Goal: Check status: Check status

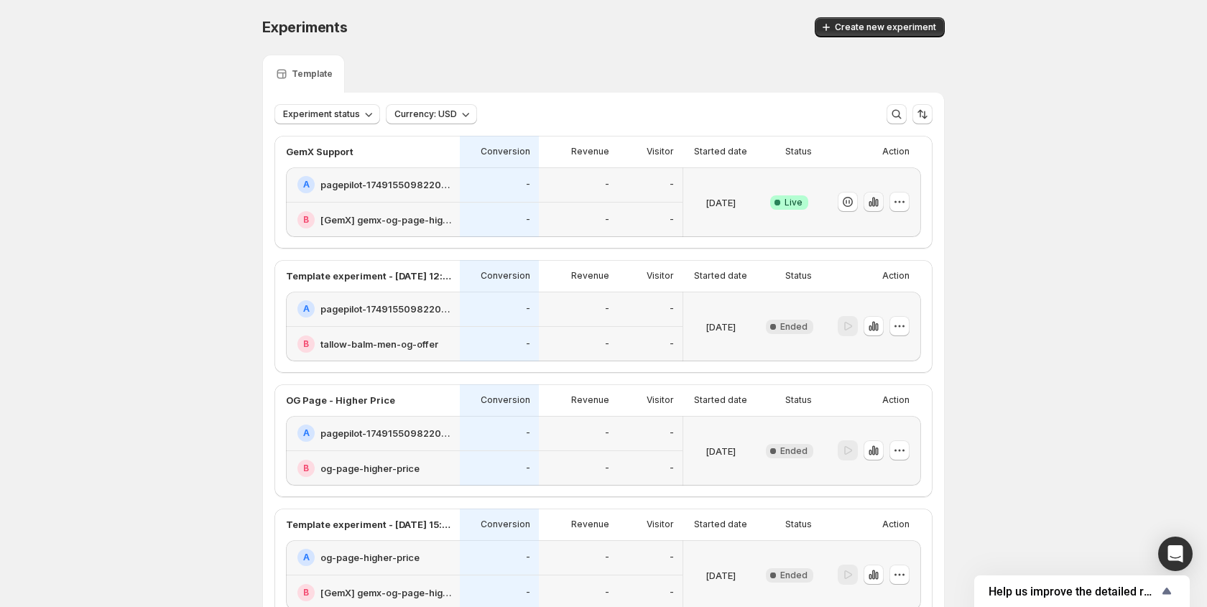
click at [874, 205] on icon "button" at bounding box center [873, 202] width 3 height 9
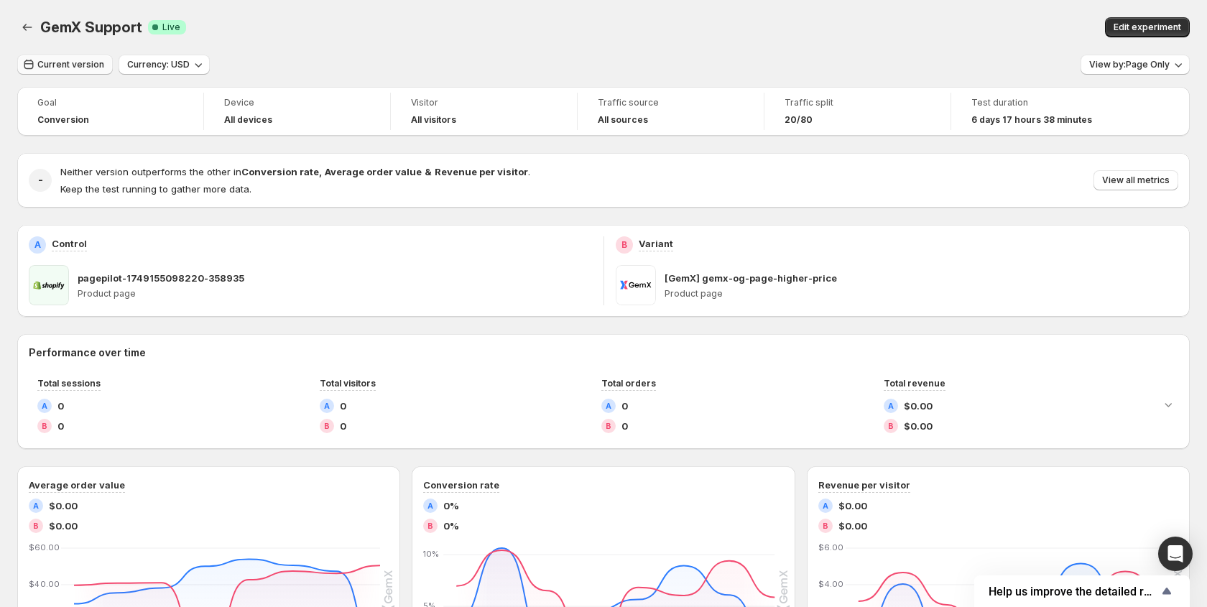
click at [84, 67] on span "Current version" at bounding box center [70, 64] width 67 height 11
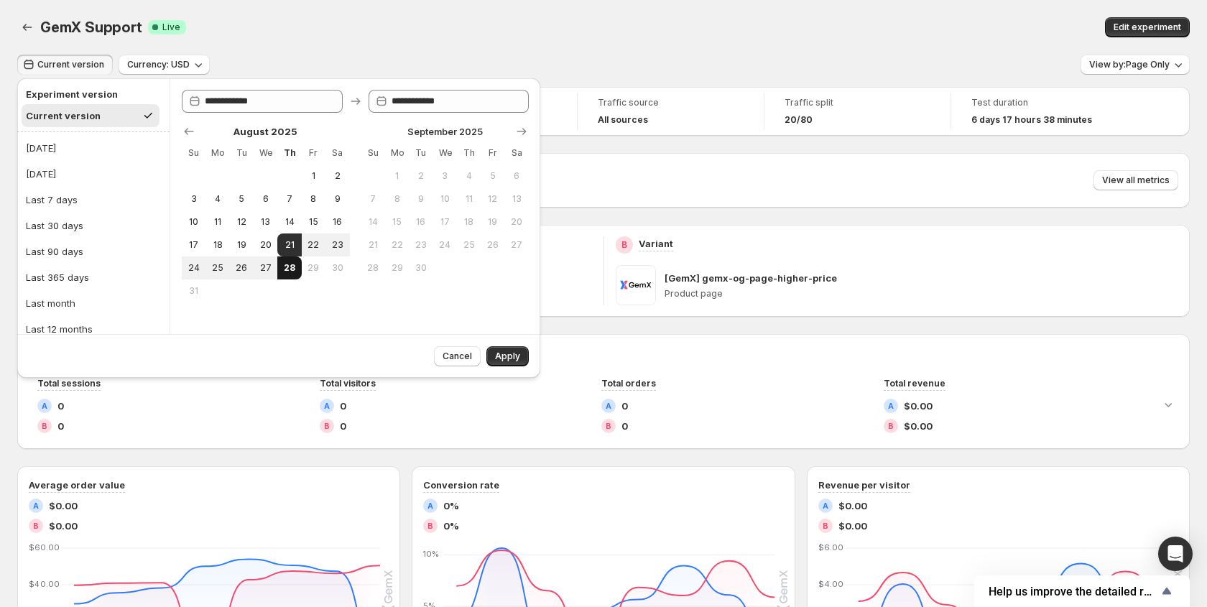
click at [277, 270] on button "28" at bounding box center [289, 267] width 24 height 23
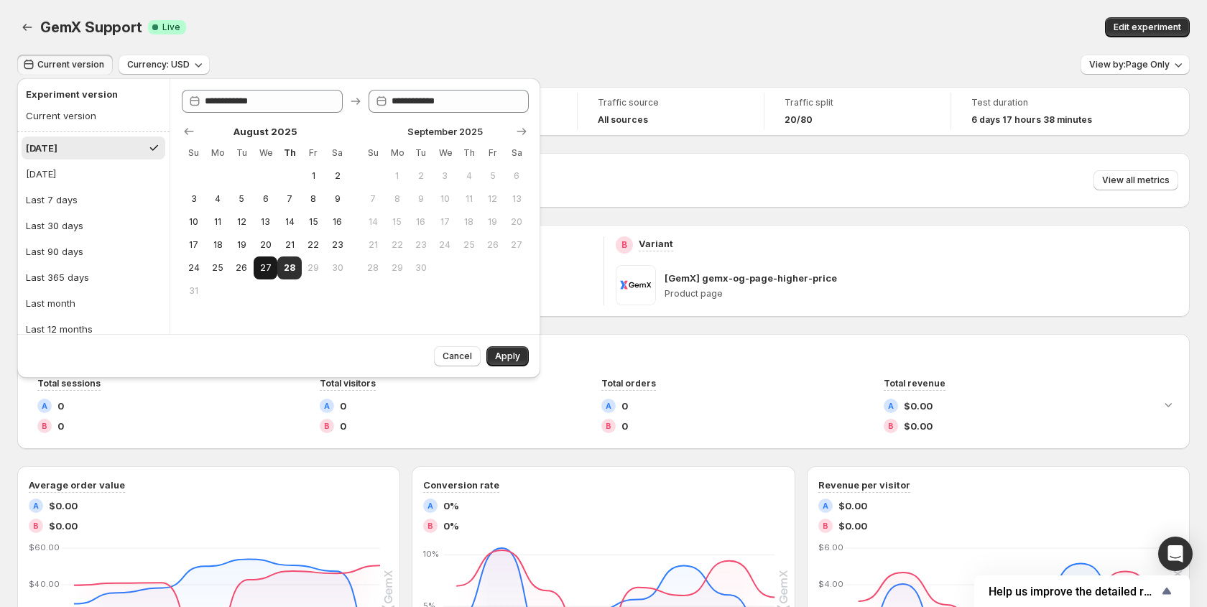
click at [271, 270] on span "27" at bounding box center [265, 267] width 12 height 11
type input "**********"
drag, startPoint x: 271, startPoint y: 270, endPoint x: 311, endPoint y: 297, distance: 48.2
click at [271, 270] on span "27" at bounding box center [265, 267] width 12 height 11
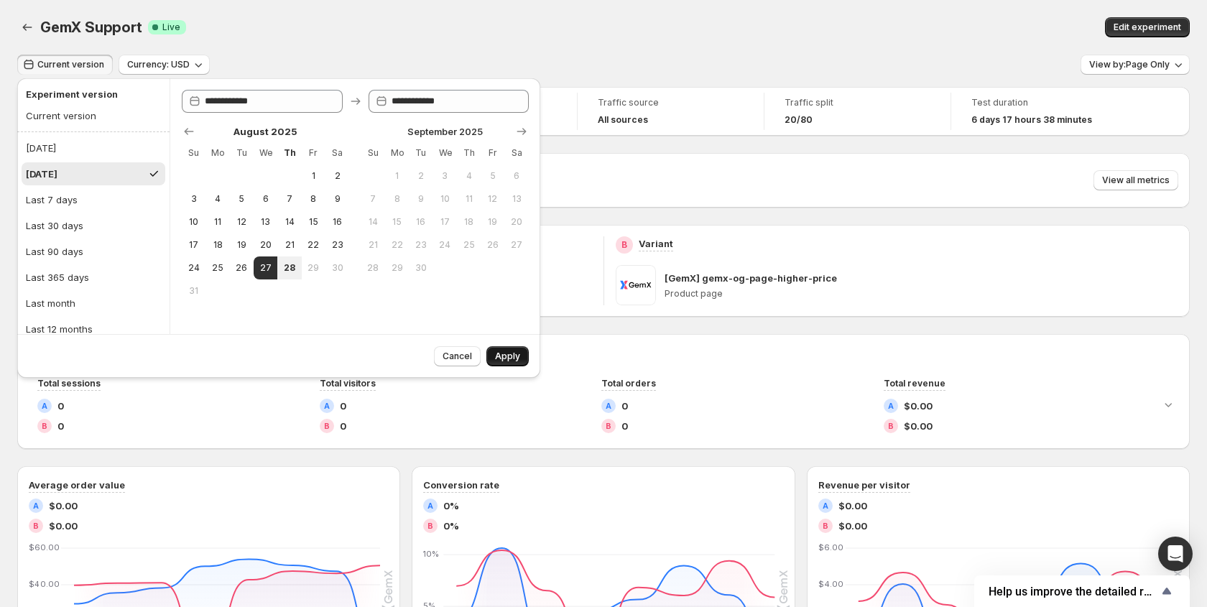
click at [514, 358] on span "Apply" at bounding box center [507, 356] width 25 height 11
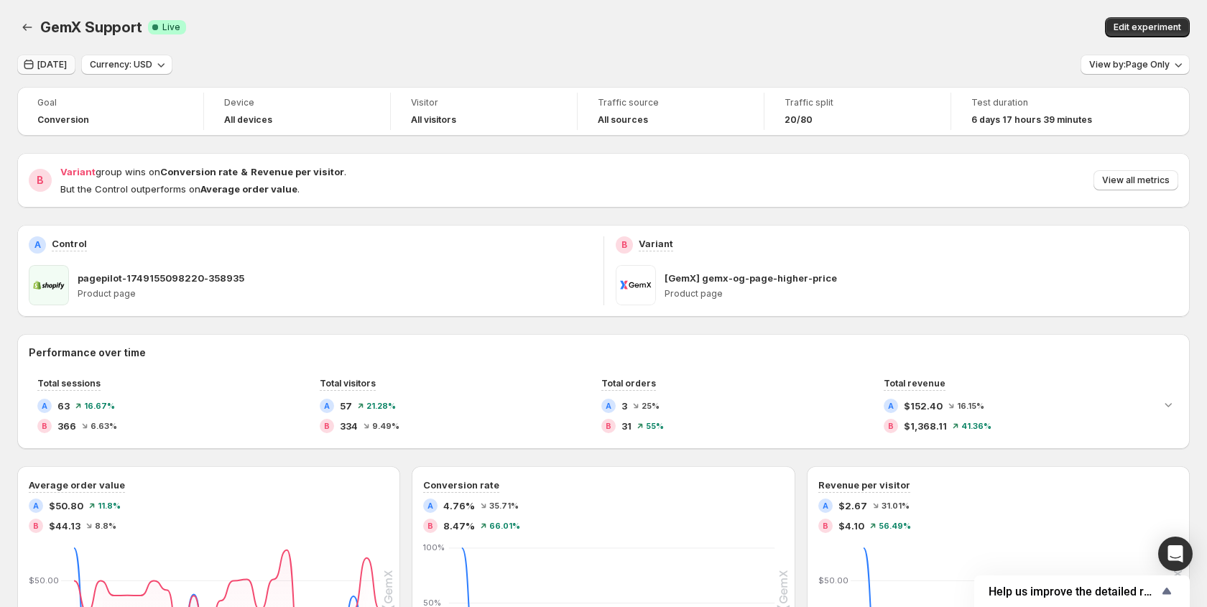
click at [55, 70] on span "[DATE]" at bounding box center [51, 64] width 29 height 11
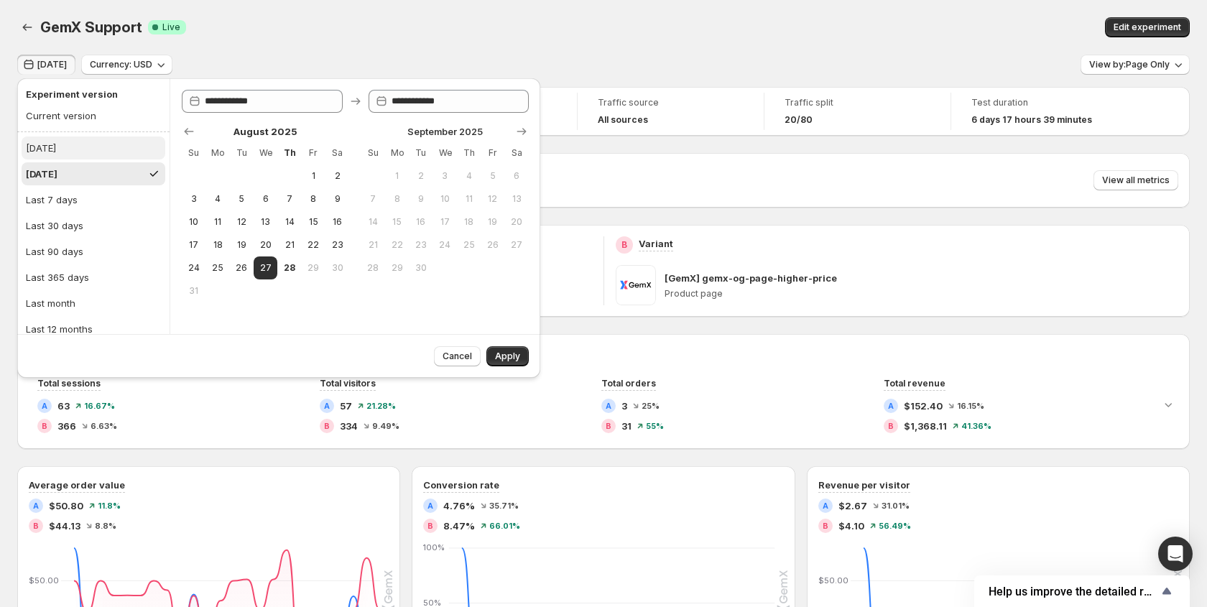
click at [62, 149] on button "[DATE]" at bounding box center [94, 147] width 144 height 23
type input "**********"
click at [514, 358] on span "Apply" at bounding box center [507, 356] width 25 height 11
